Goal: Transaction & Acquisition: Book appointment/travel/reservation

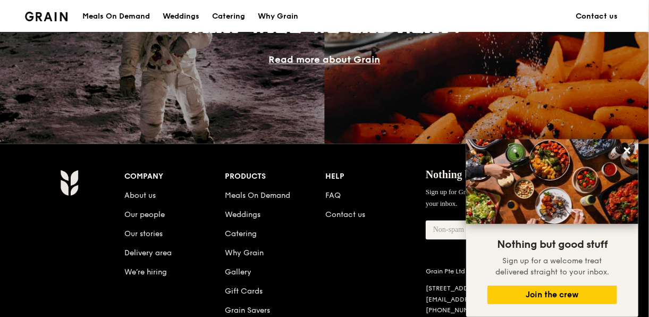
scroll to position [1010, 0]
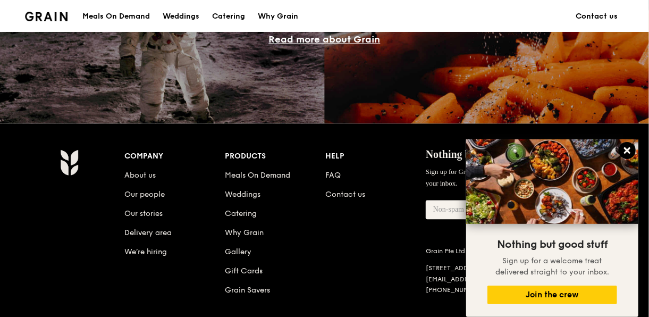
click at [626, 148] on icon at bounding box center [628, 151] width 10 height 10
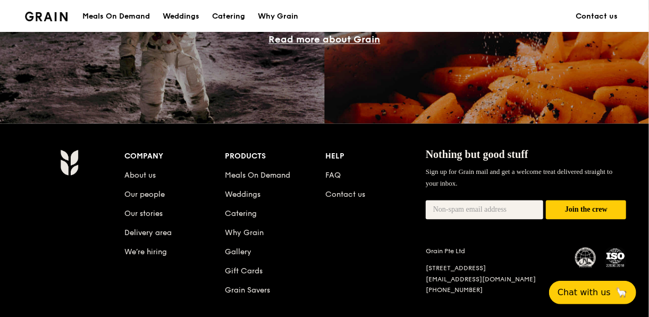
scroll to position [1055, 0]
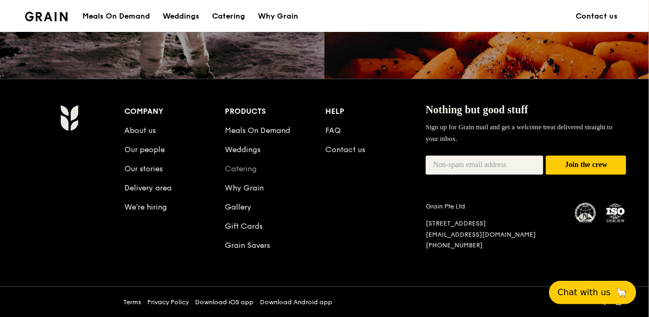
click at [246, 169] on link "Catering" at bounding box center [241, 168] width 32 height 9
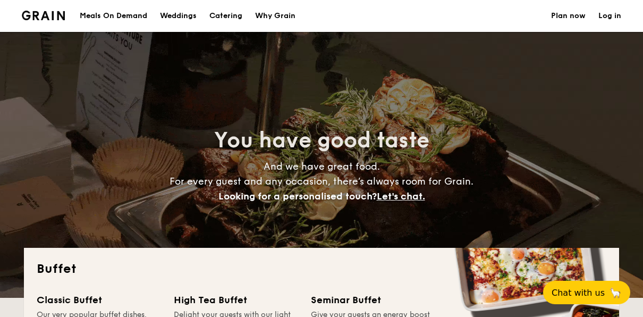
select select
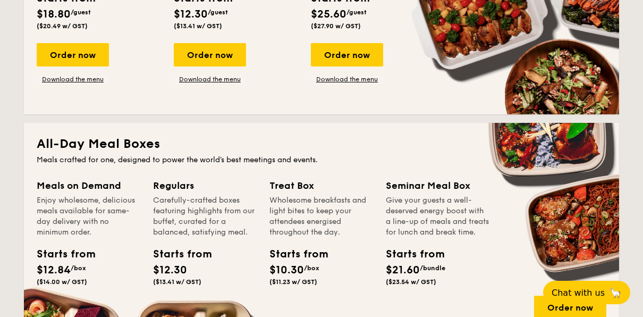
scroll to position [425, 0]
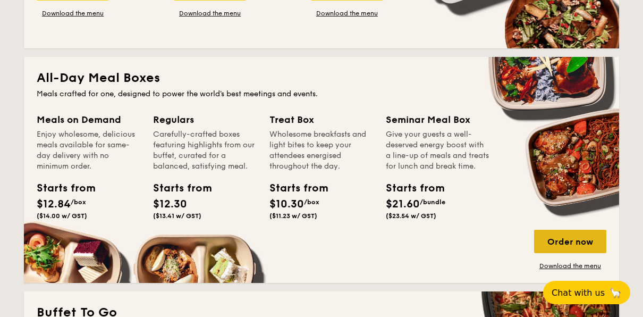
click at [562, 244] on div "Order now" at bounding box center [570, 241] width 72 height 23
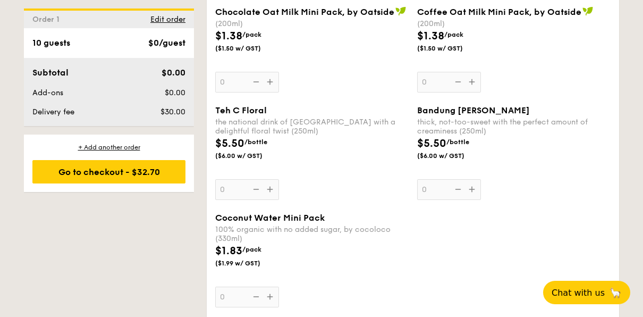
scroll to position [2074, 0]
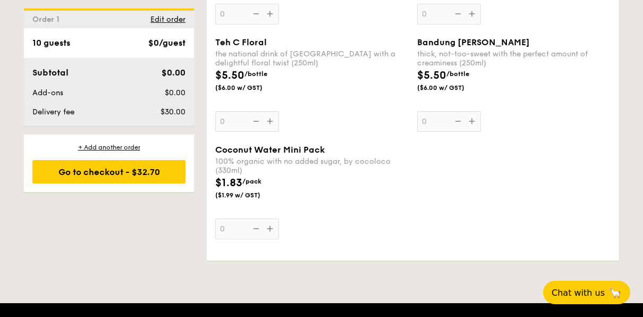
select select
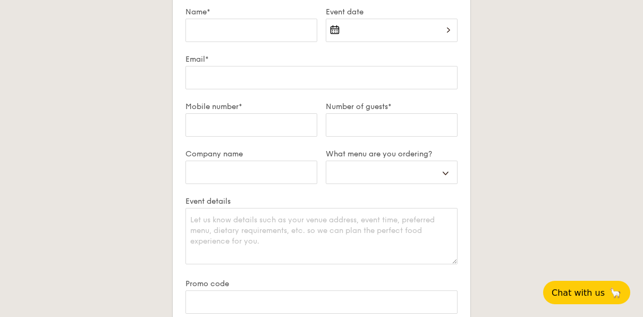
scroll to position [1885, 0]
